Goal: Task Accomplishment & Management: Manage account settings

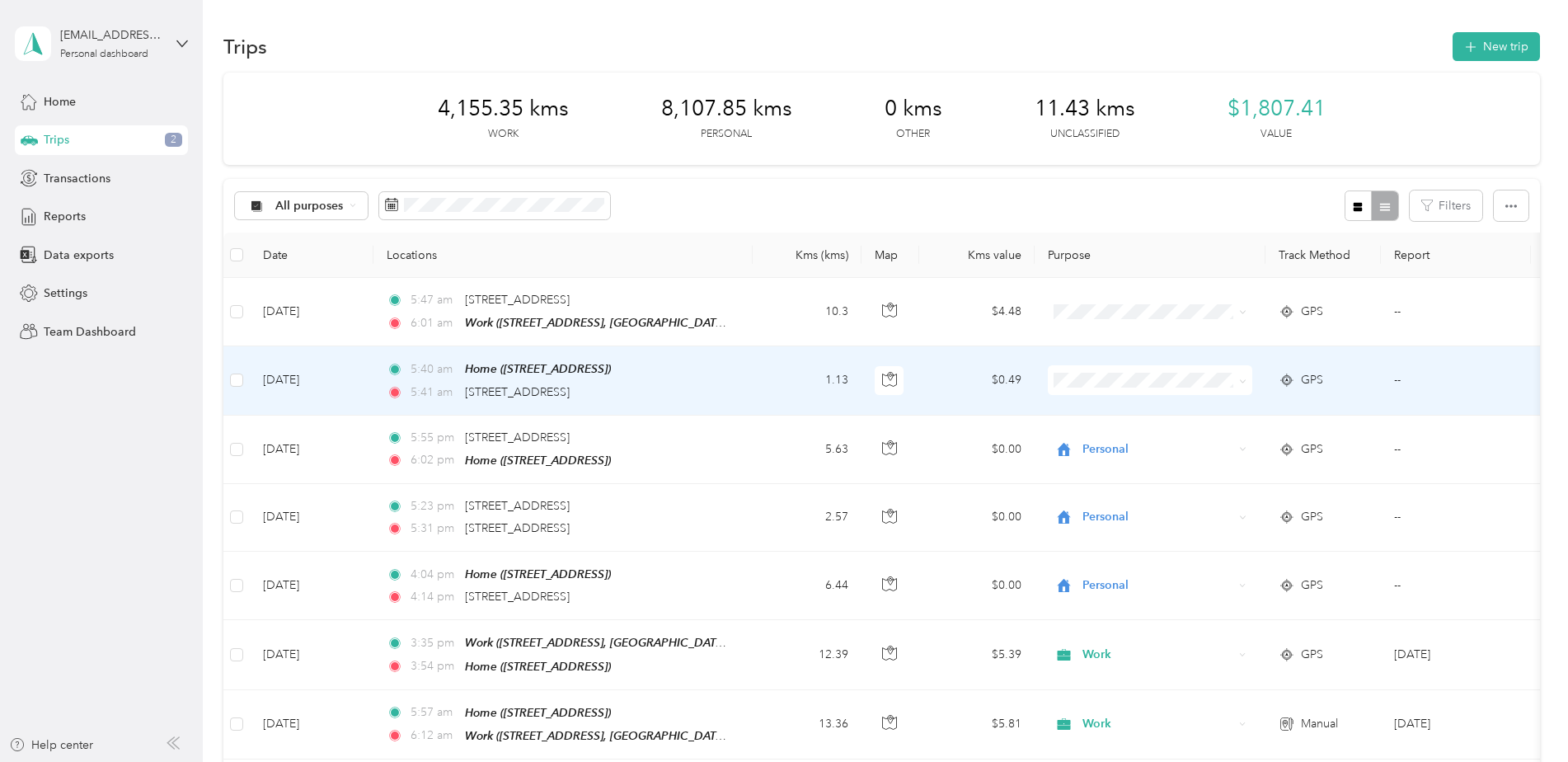
click at [1241, 381] on icon at bounding box center [1243, 381] width 8 height 8
click at [1128, 408] on span "Work" at bounding box center [1164, 411] width 153 height 18
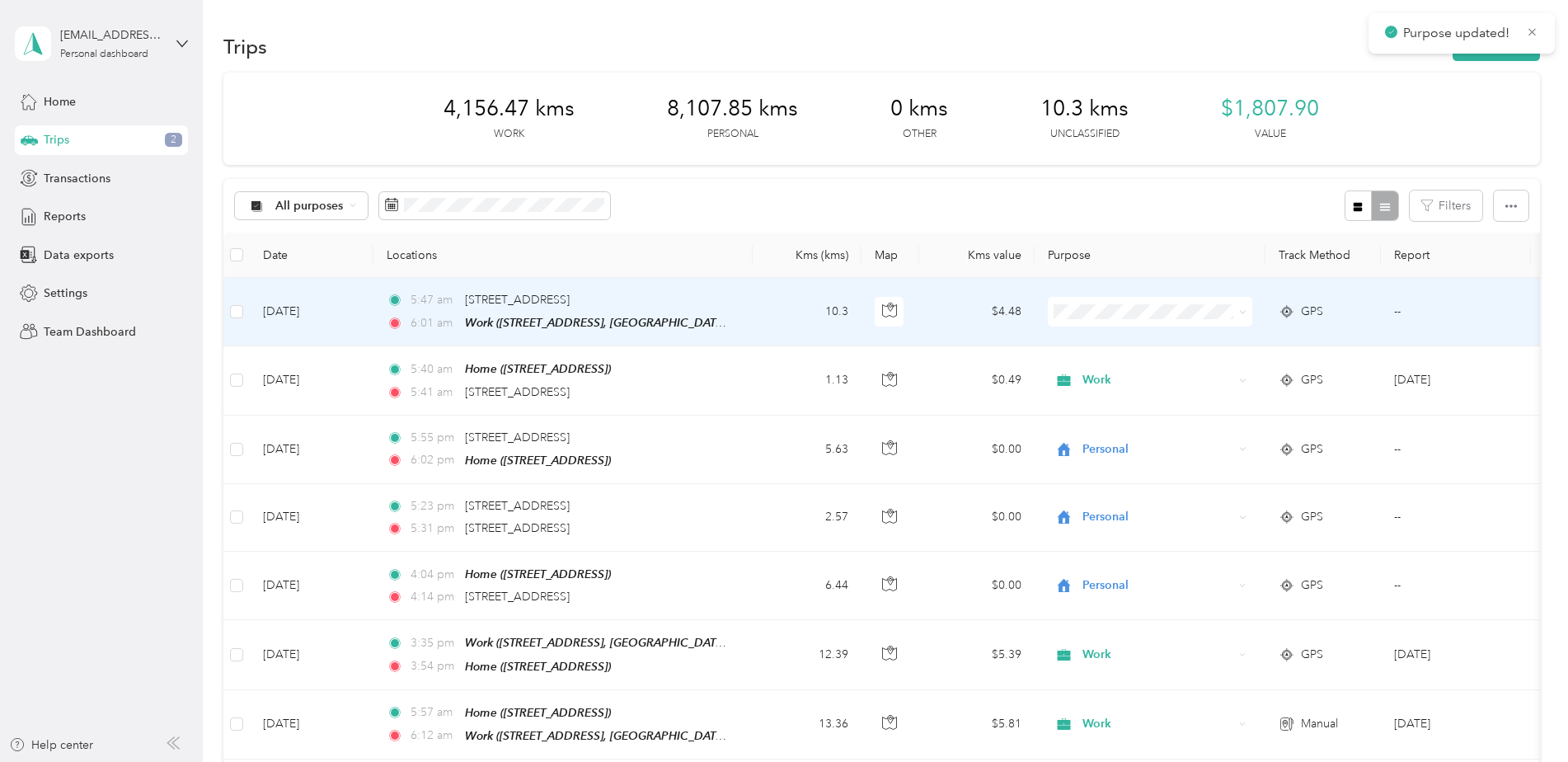
click at [1233, 308] on span at bounding box center [1240, 311] width 14 height 18
click at [1242, 311] on icon at bounding box center [1243, 312] width 8 height 8
click at [1115, 344] on li "Work" at bounding box center [1150, 336] width 204 height 29
